Goal: Find specific page/section: Find specific page/section

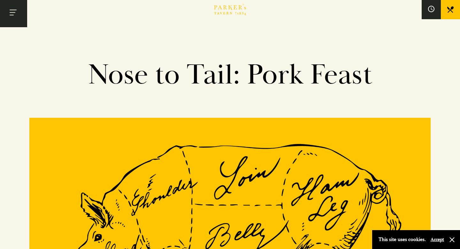
click at [8, 13] on button "Toggle navigation" at bounding box center [13, 13] width 27 height 27
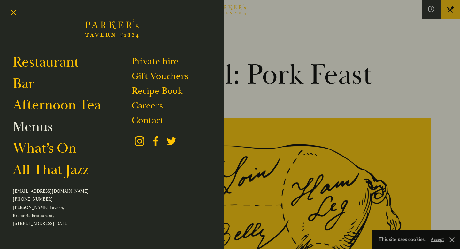
click at [39, 123] on link "Menus" at bounding box center [33, 127] width 40 height 18
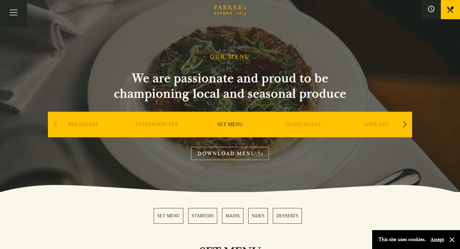
click at [405, 126] on div "Next slide" at bounding box center [404, 124] width 9 height 14
click at [287, 122] on div "A LA CARTE" at bounding box center [303, 134] width 70 height 45
click at [290, 124] on link "A LA CARTE" at bounding box center [304, 134] width 30 height 26
